Goal: Information Seeking & Learning: Learn about a topic

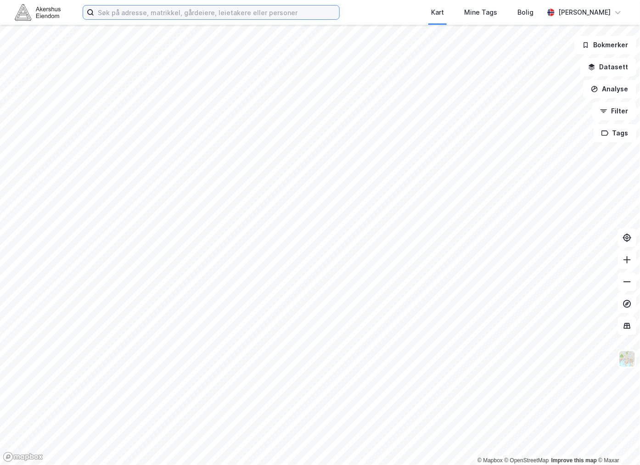
click at [131, 11] on input at bounding box center [216, 13] width 245 height 14
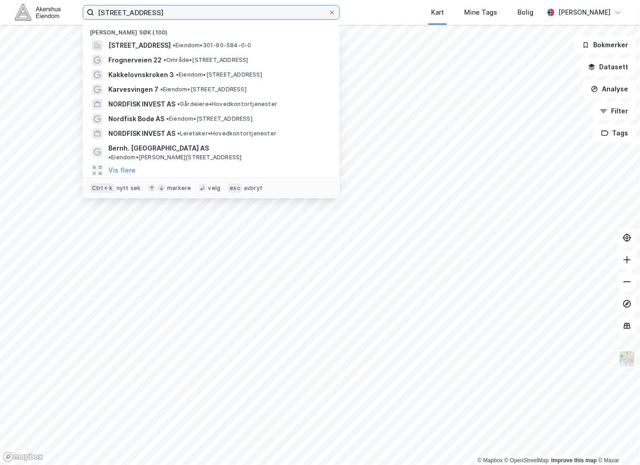
type input "[STREET_ADDRESS]"
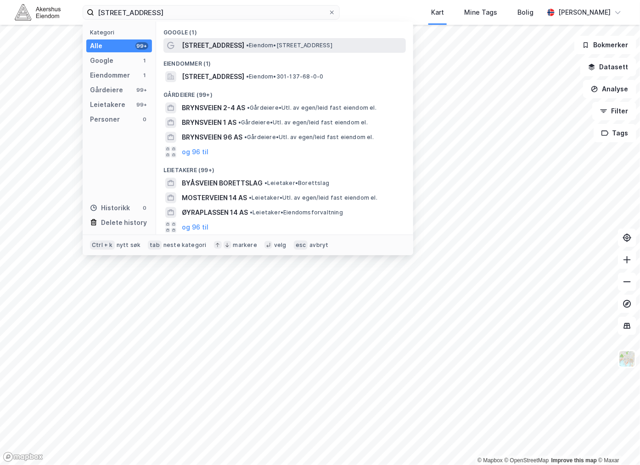
click at [204, 46] on span "[STREET_ADDRESS]" at bounding box center [213, 45] width 62 height 11
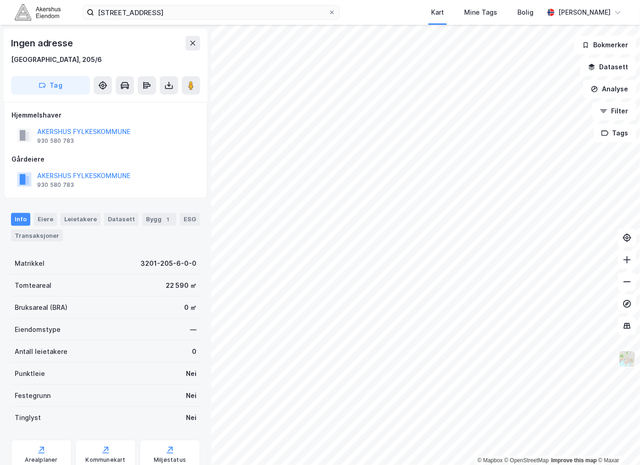
click at [629, 362] on img at bounding box center [627, 359] width 17 height 17
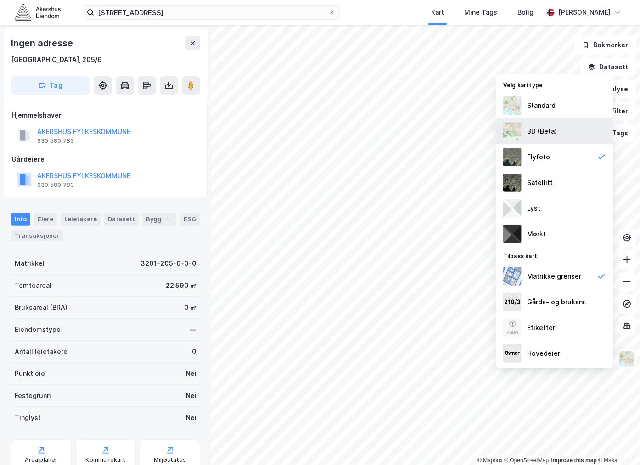
click at [553, 129] on div "3D (Beta)" at bounding box center [542, 131] width 30 height 11
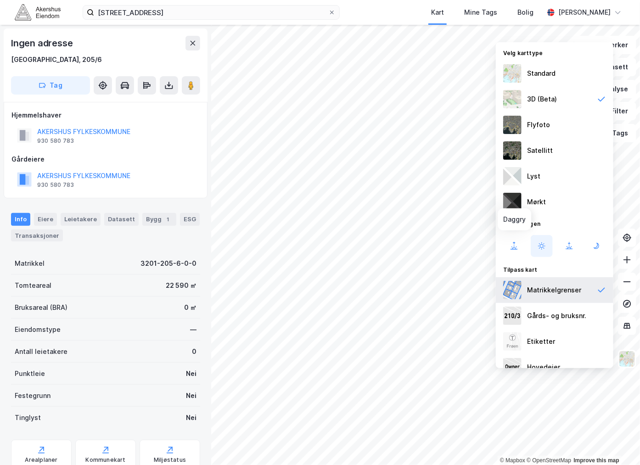
click at [567, 287] on div "Matrikkelgrenser" at bounding box center [554, 290] width 54 height 11
click at [391, 15] on div "Kart Mine Tags Bolig" at bounding box center [464, 12] width 160 height 25
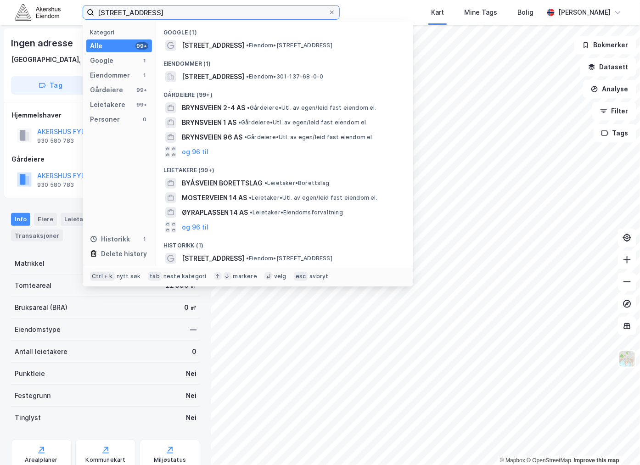
click at [161, 14] on input "[STREET_ADDRESS]" at bounding box center [211, 13] width 234 height 14
click at [229, 68] on div "Eiendommer (1)" at bounding box center [284, 61] width 257 height 17
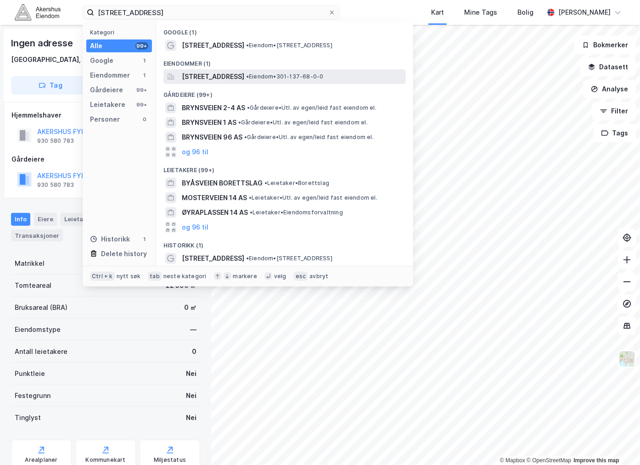
click at [229, 71] on span "[STREET_ADDRESS]" at bounding box center [213, 76] width 62 height 11
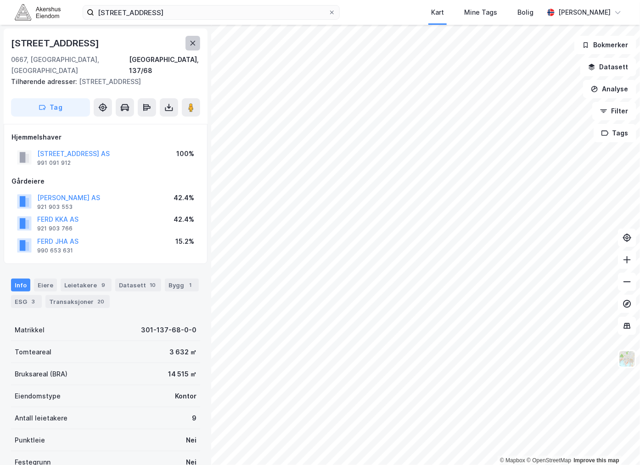
click at [194, 46] on icon at bounding box center [192, 43] width 7 height 7
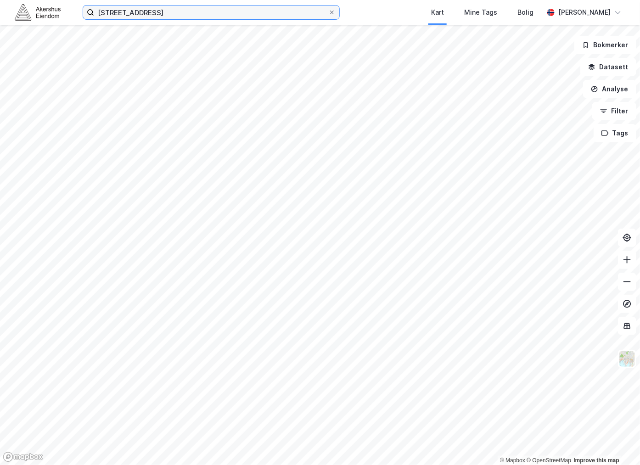
click at [189, 11] on input "[STREET_ADDRESS]" at bounding box center [211, 13] width 234 height 14
click at [181, 17] on input "[STREET_ADDRESS]" at bounding box center [211, 13] width 234 height 14
